Goal: Check status: Check status

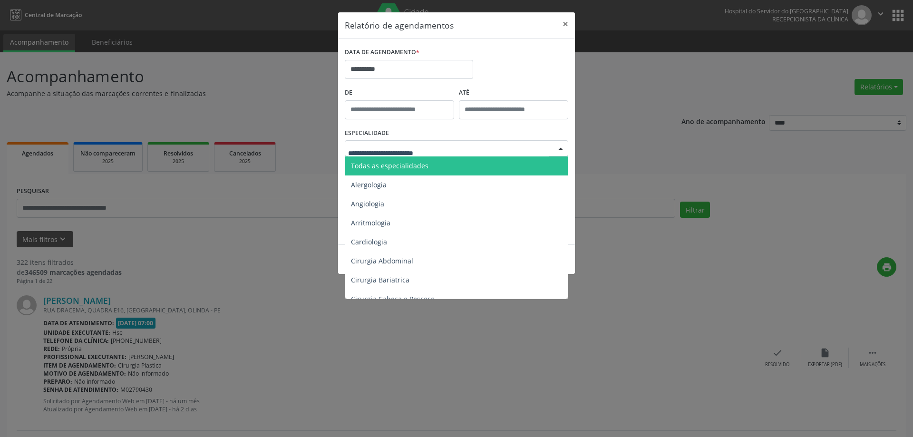
click at [420, 161] on span "Todas as especialidades" at bounding box center [390, 165] width 78 height 9
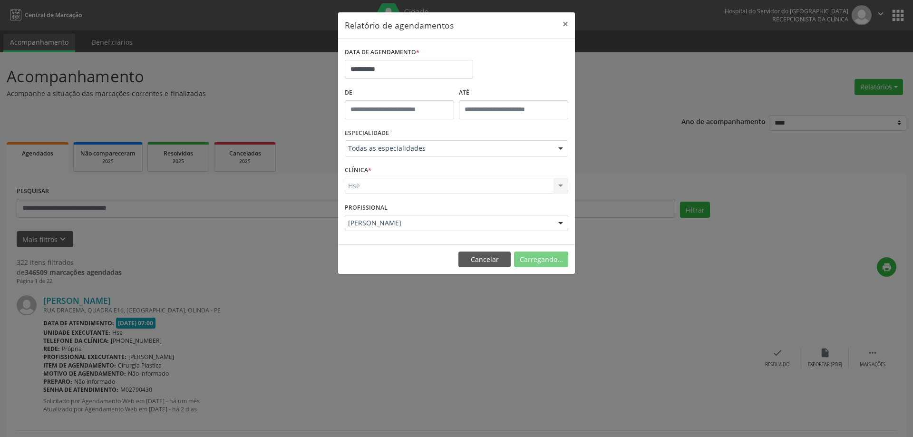
click at [434, 183] on div "Hse Hse Nenhum resultado encontrado para: " " Não há nenhuma opção para ser exi…" at bounding box center [457, 186] width 224 height 16
click at [407, 187] on div "Hse Hse Nenhum resultado encontrado para: " " Não há nenhuma opção para ser exi…" at bounding box center [457, 186] width 224 height 16
click at [401, 187] on div "Hse Hse Nenhum resultado encontrado para: " " Não há nenhuma opção para ser exi…" at bounding box center [457, 186] width 224 height 16
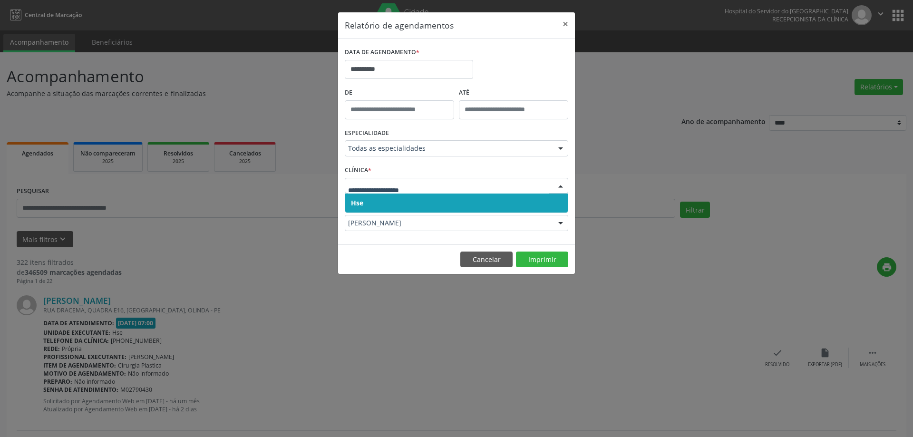
click at [395, 199] on span "Hse" at bounding box center [456, 203] width 223 height 19
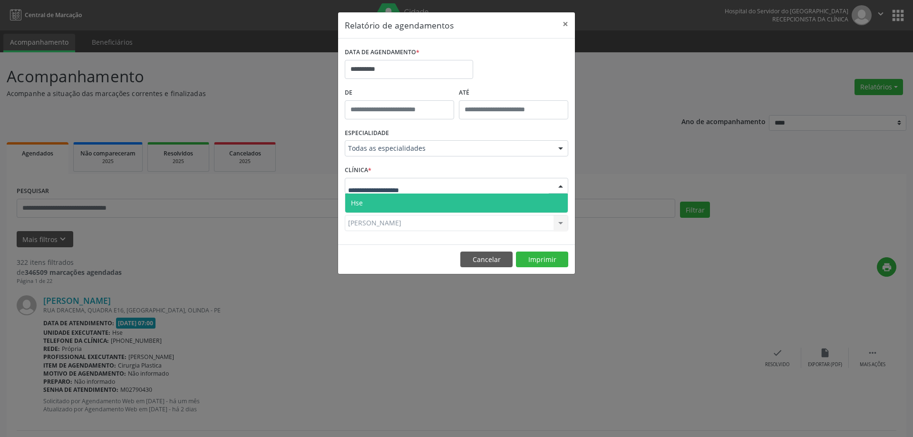
click at [406, 202] on span "Hse" at bounding box center [456, 203] width 223 height 19
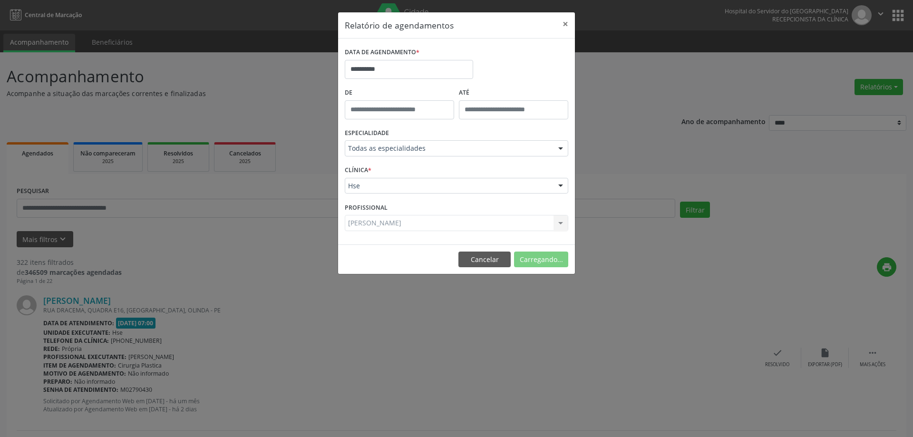
click at [407, 223] on div "[PERSON_NAME] Todos os profissionais [PERSON_NAME] [PERSON_NAME] [PERSON_NAME] …" at bounding box center [457, 223] width 224 height 16
click at [422, 225] on div "[PERSON_NAME] Todos os profissionais [PERSON_NAME] [PERSON_NAME] [PERSON_NAME] …" at bounding box center [457, 223] width 224 height 16
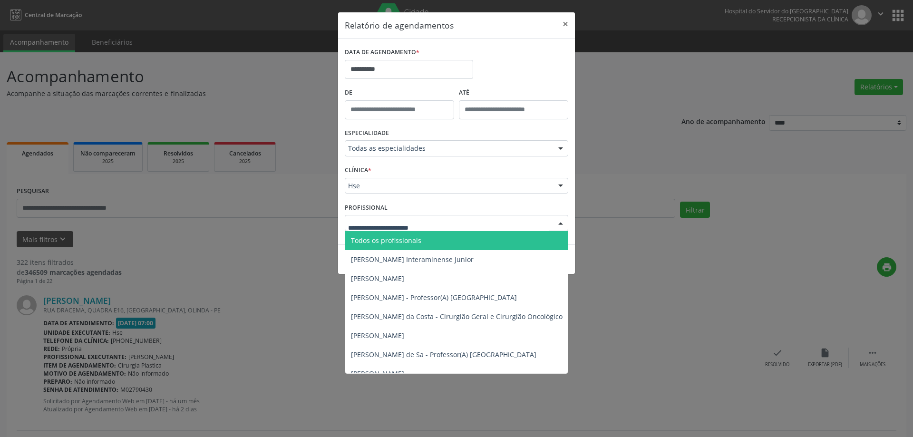
click at [412, 239] on span "Todos os profissionais" at bounding box center [386, 240] width 70 height 9
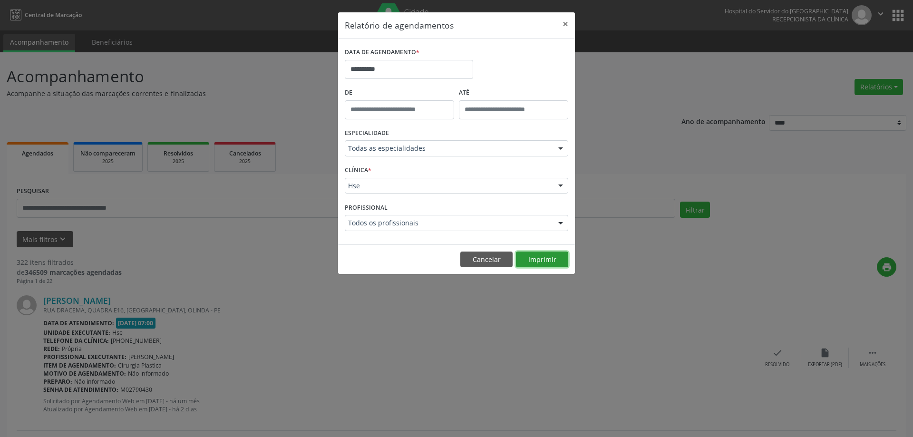
click at [527, 256] on button "Imprimir" at bounding box center [542, 260] width 52 height 16
drag, startPoint x: 565, startPoint y: 23, endPoint x: 548, endPoint y: 29, distance: 17.8
click at [565, 23] on button "×" at bounding box center [565, 23] width 19 height 23
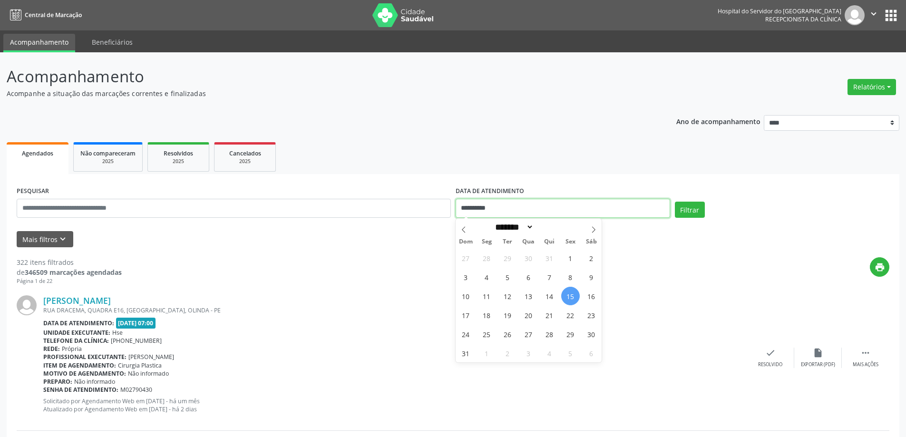
click at [553, 214] on input "**********" at bounding box center [563, 208] width 215 height 19
click at [571, 297] on span "15" at bounding box center [570, 296] width 19 height 19
type input "**********"
click at [241, 204] on input "text" at bounding box center [234, 208] width 434 height 19
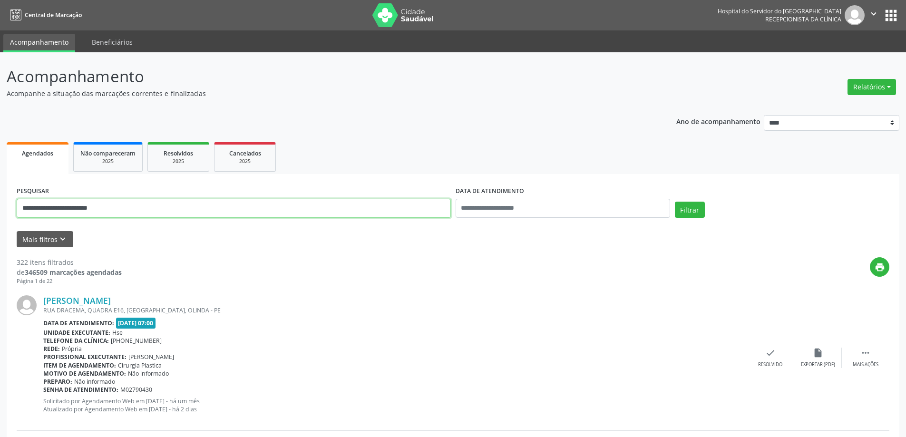
click at [675, 202] on button "Filtrar" at bounding box center [690, 210] width 30 height 16
click at [116, 305] on link "[PERSON_NAME] de Moura" at bounding box center [97, 300] width 109 height 10
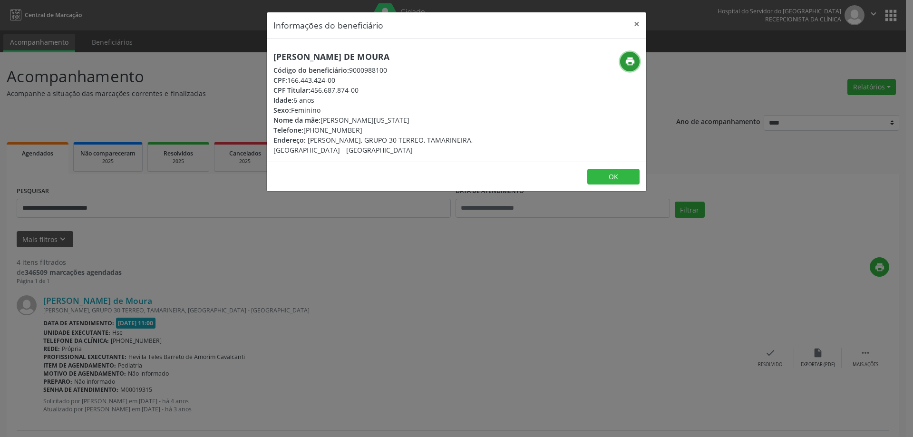
click at [630, 59] on icon "print" at bounding box center [630, 61] width 10 height 10
click at [637, 21] on button "×" at bounding box center [636, 23] width 19 height 23
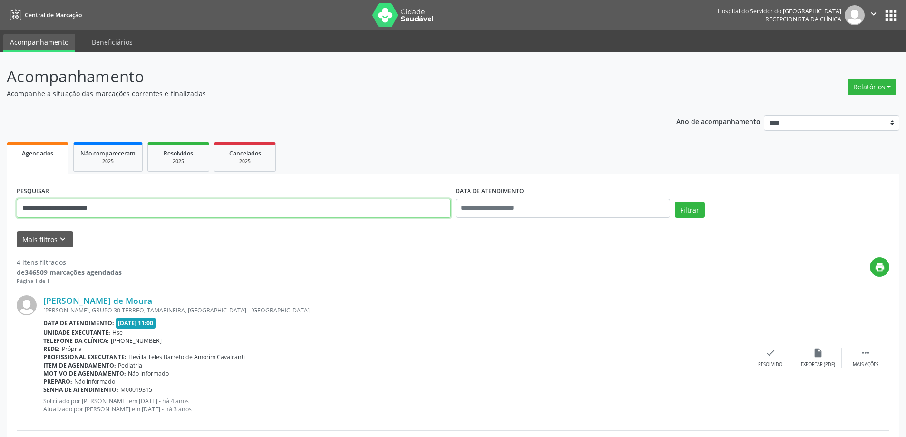
drag, startPoint x: 113, startPoint y: 208, endPoint x: 0, endPoint y: 219, distance: 113.3
click at [675, 202] on button "Filtrar" at bounding box center [690, 210] width 30 height 16
click at [86, 206] on input "**********" at bounding box center [234, 208] width 434 height 19
type input "**********"
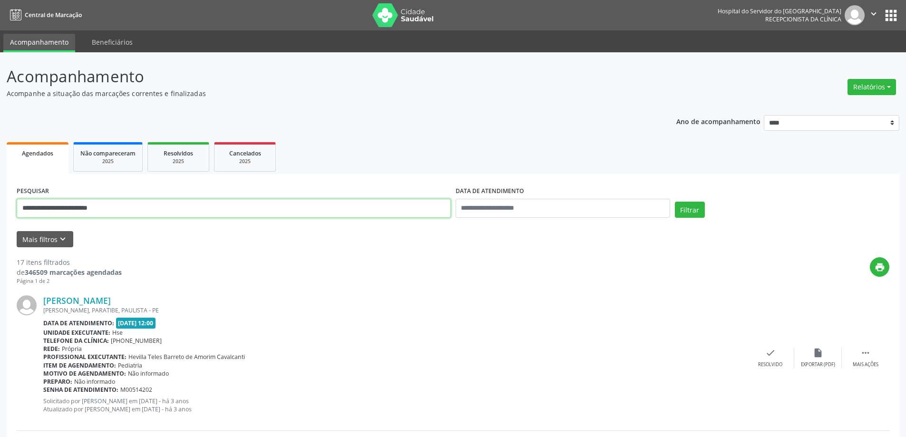
click at [675, 202] on button "Filtrar" at bounding box center [690, 210] width 30 height 16
click at [109, 299] on link "[PERSON_NAME]" at bounding box center [77, 300] width 68 height 10
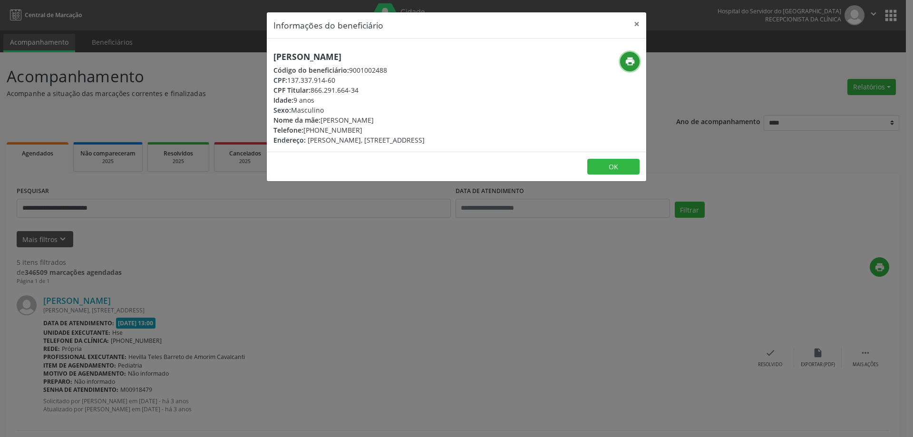
click at [630, 60] on icon "print" at bounding box center [630, 61] width 10 height 10
click at [637, 22] on button "×" at bounding box center [636, 23] width 19 height 23
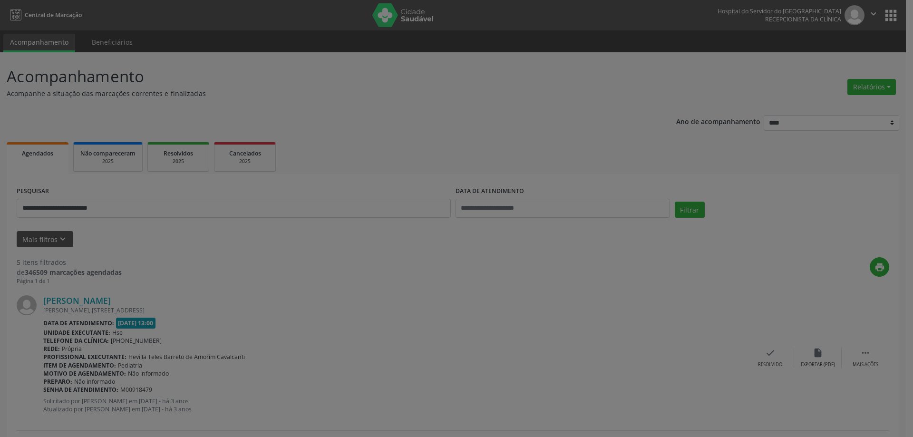
click at [638, 15] on header "Informações do beneficiário ×" at bounding box center [457, 2] width 380 height 26
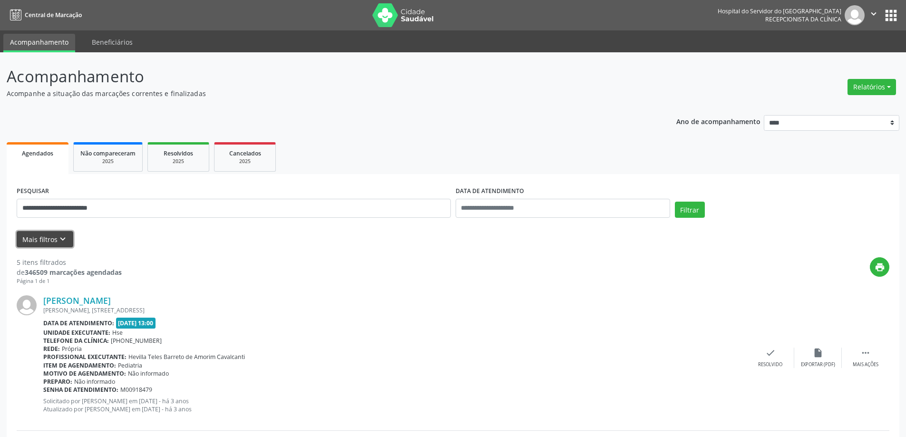
click at [60, 239] on icon "keyboard_arrow_down" at bounding box center [63, 239] width 10 height 10
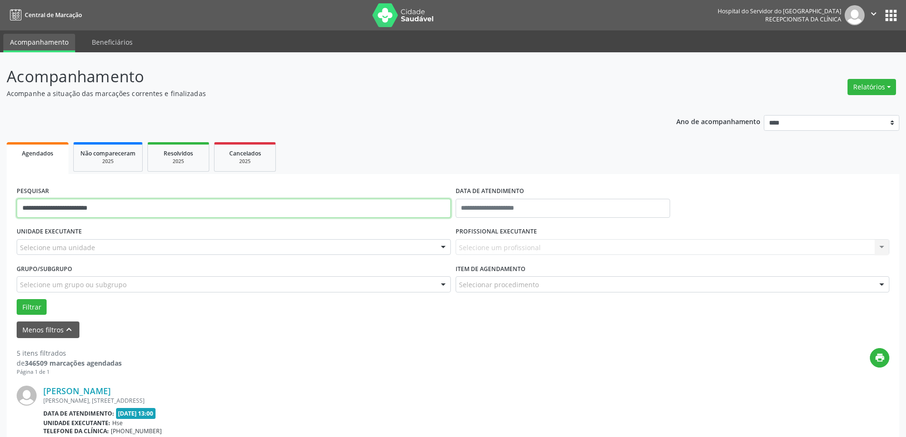
drag, startPoint x: 120, startPoint y: 205, endPoint x: 0, endPoint y: 176, distance: 123.9
type input "**********"
click at [40, 305] on button "Filtrar" at bounding box center [32, 307] width 30 height 16
click at [111, 390] on link "[PERSON_NAME]" at bounding box center [77, 391] width 68 height 10
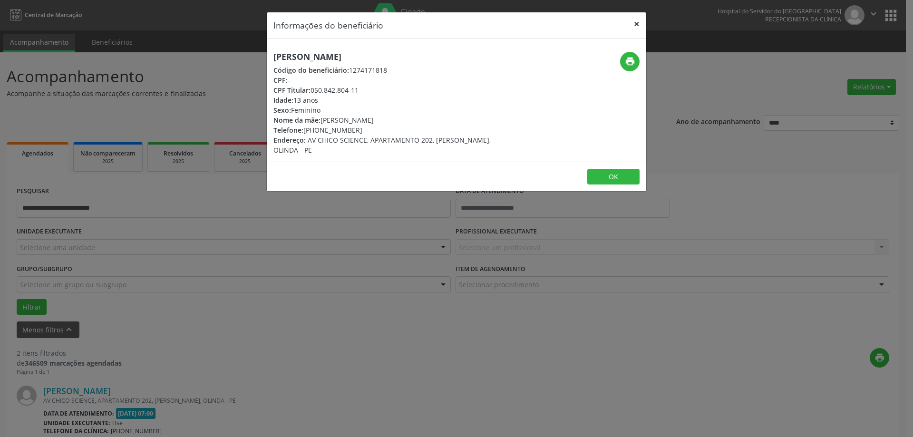
click at [634, 25] on button "×" at bounding box center [636, 23] width 19 height 23
